Goal: Task Accomplishment & Management: Complete application form

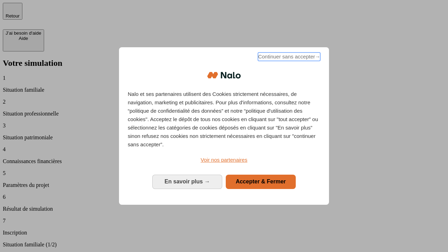
click at [288, 58] on span "Continuer sans accepter →" at bounding box center [289, 57] width 62 height 8
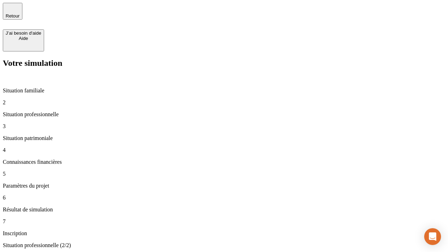
type input "30 000"
type input "1 000"
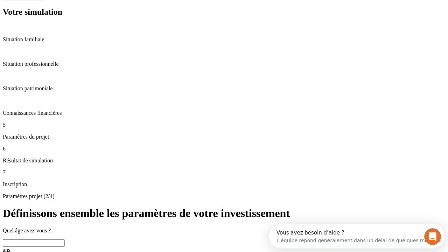
scroll to position [25, 0]
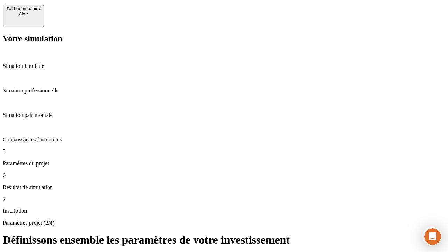
type input "65"
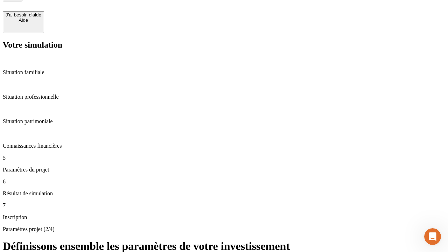
type input "5 000"
type input "640"
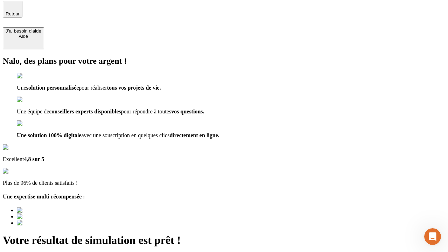
type input "[EMAIL_ADDRESS][DOMAIN_NAME]"
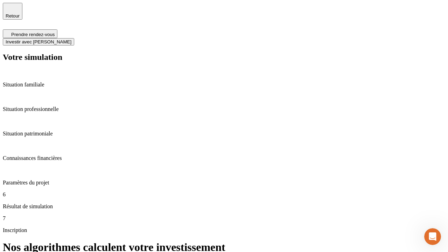
scroll to position [3, 0]
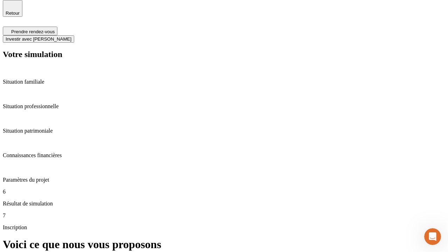
click at [71, 36] on span "Investir avec [PERSON_NAME]" at bounding box center [39, 38] width 66 height 5
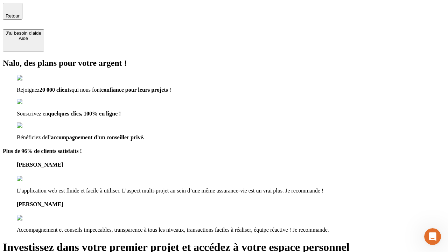
type input "[PERSON_NAME][EMAIL_ADDRESS][DOMAIN_NAME]"
